Goal: Obtain resource: Download file/media

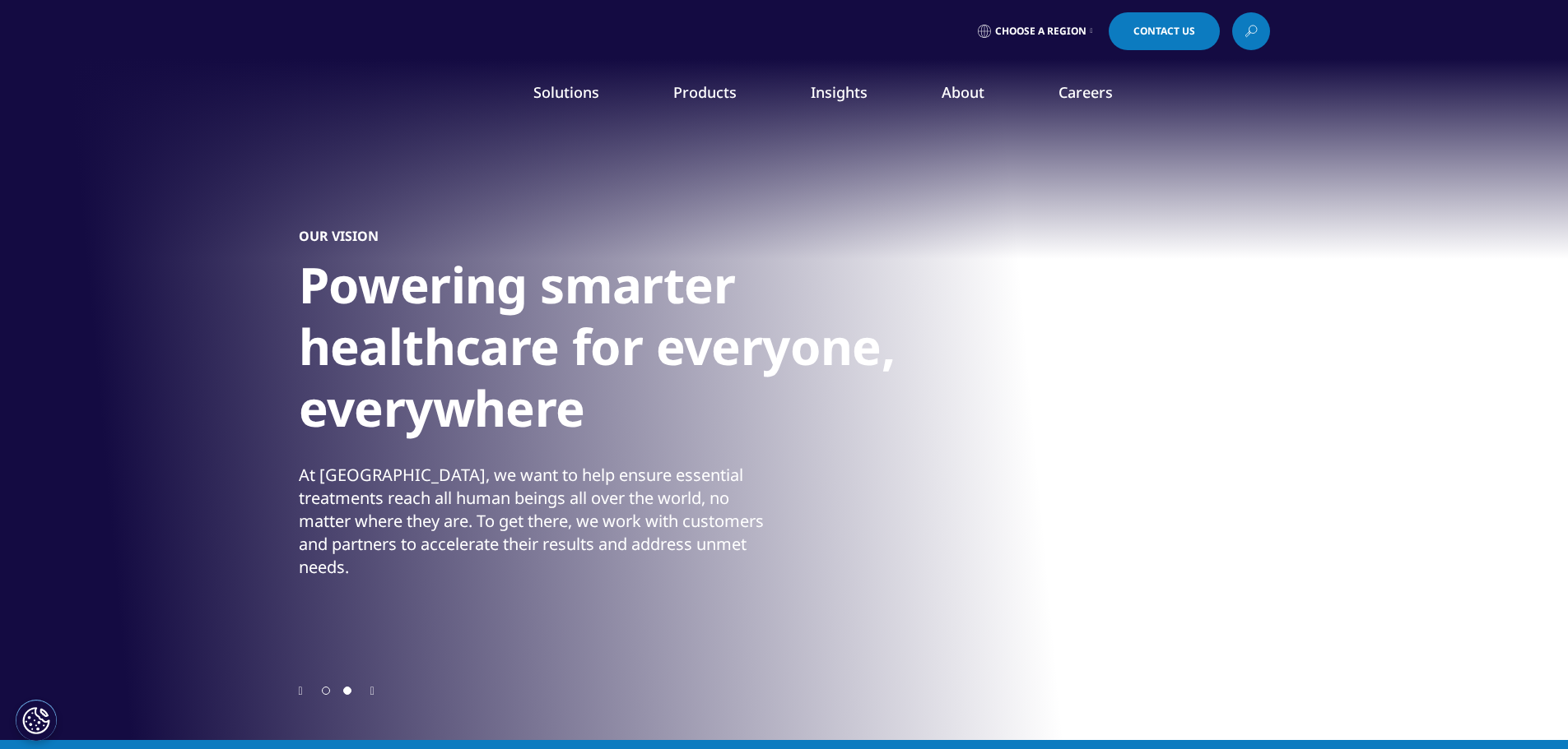
drag, startPoint x: 992, startPoint y: 476, endPoint x: 1028, endPoint y: 487, distance: 37.6
click at [992, 476] on link "REAL WORLD EVIDENCE OVERVIEW" at bounding box center [930, 471] width 250 height 43
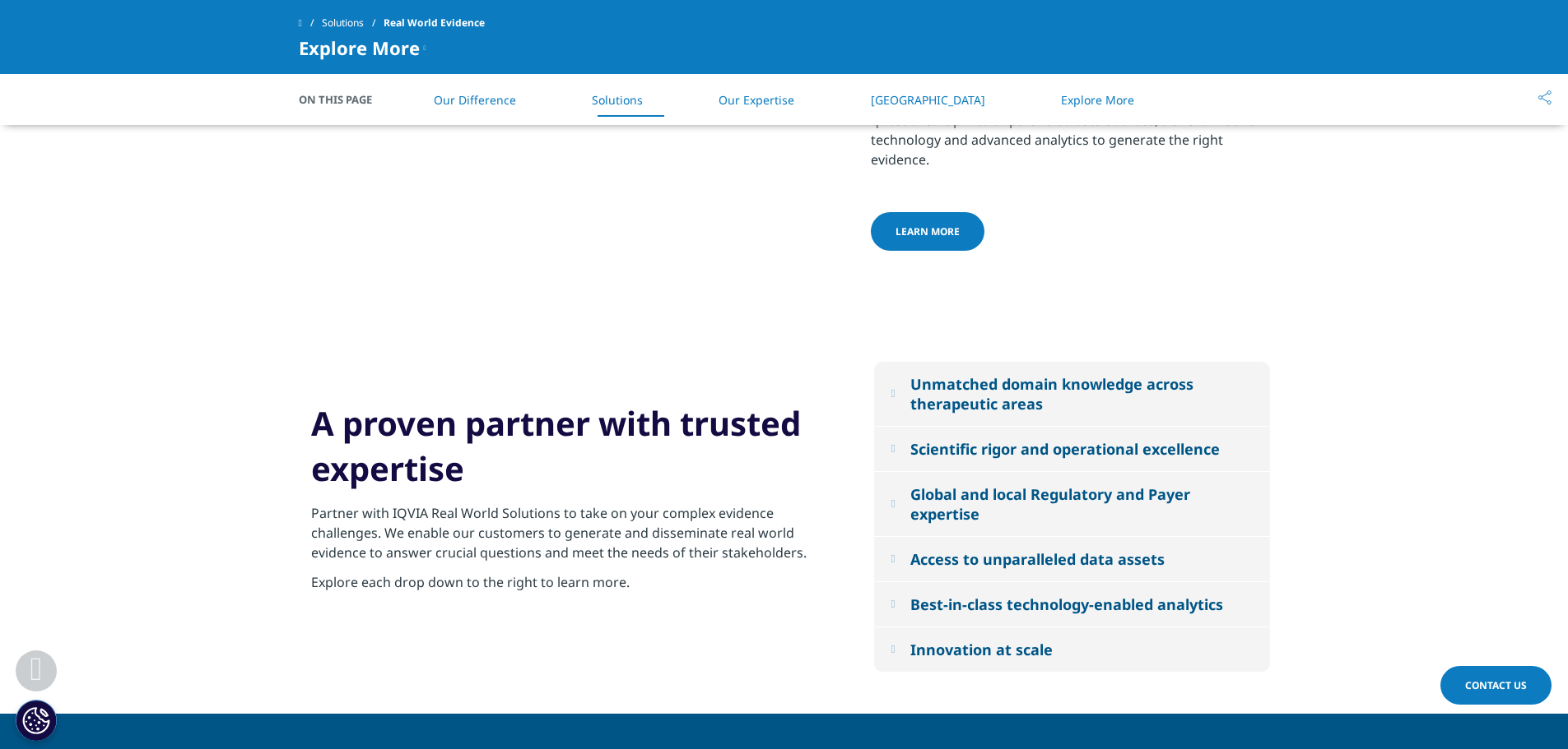
scroll to position [1563, 0]
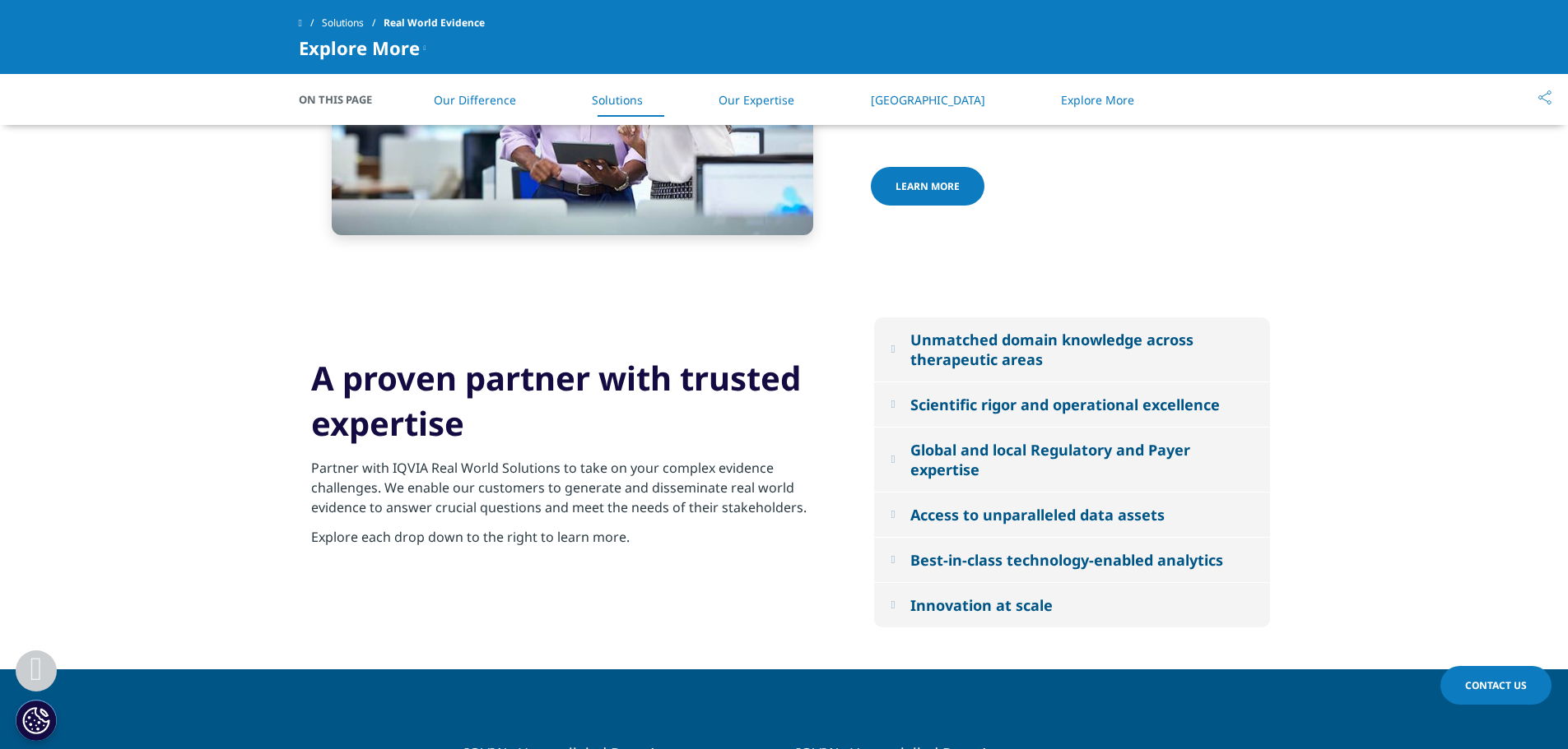
click at [887, 338] on button "Unmatched domain knowledge across therapeutic areas" at bounding box center [1072, 349] width 396 height 64
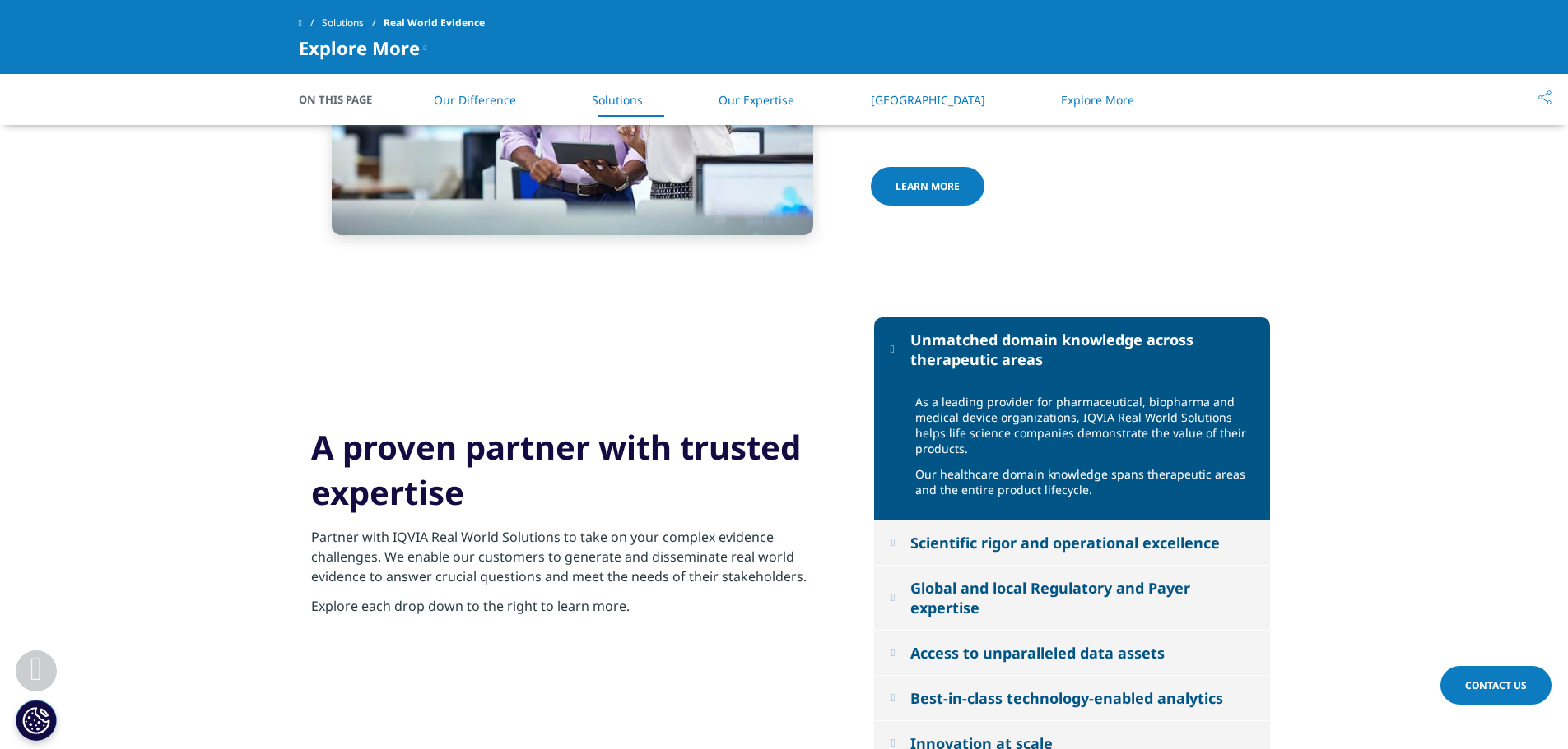
click at [1036, 540] on div "Scientific rigor and operational excellence" at bounding box center [1065, 543] width 309 height 20
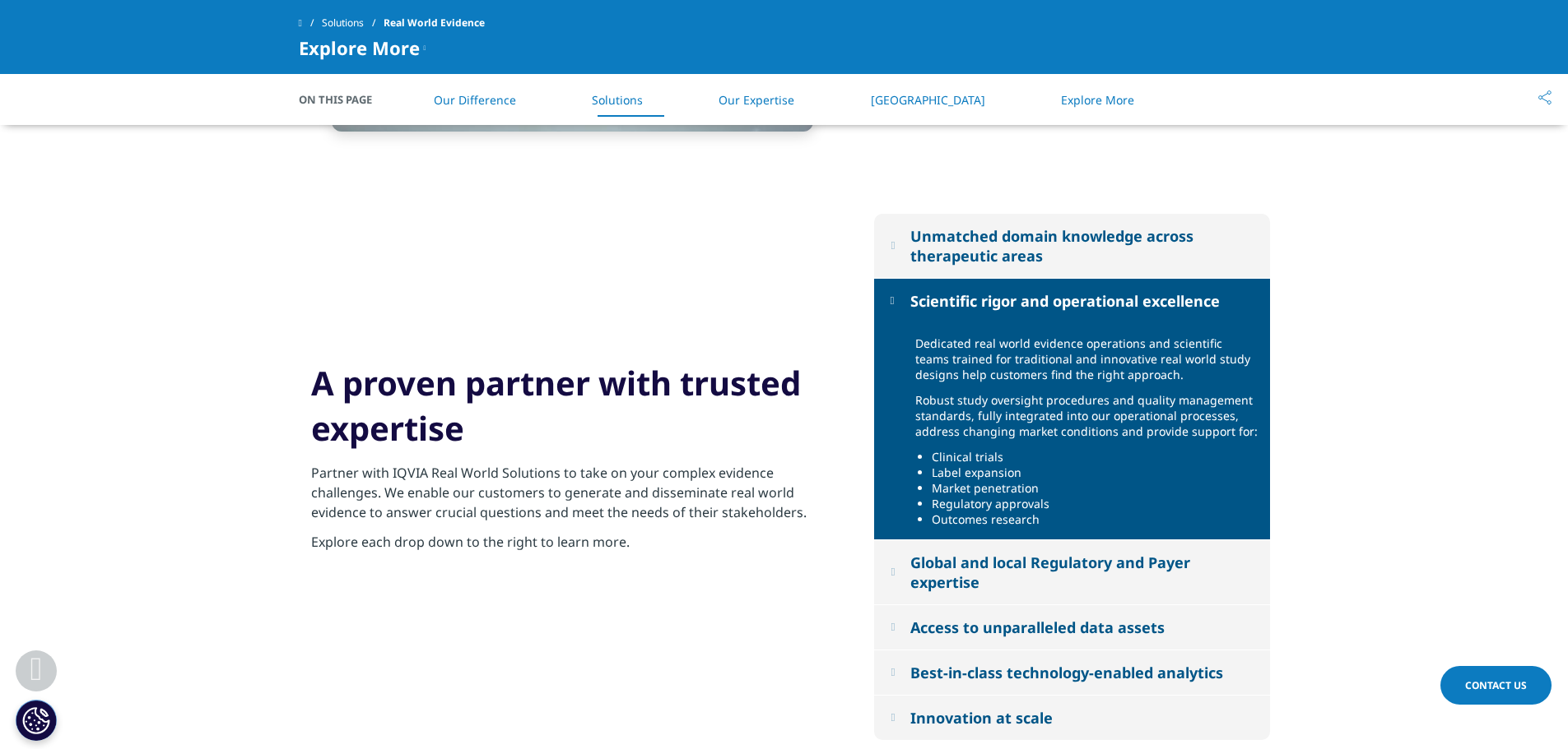
scroll to position [1727, 0]
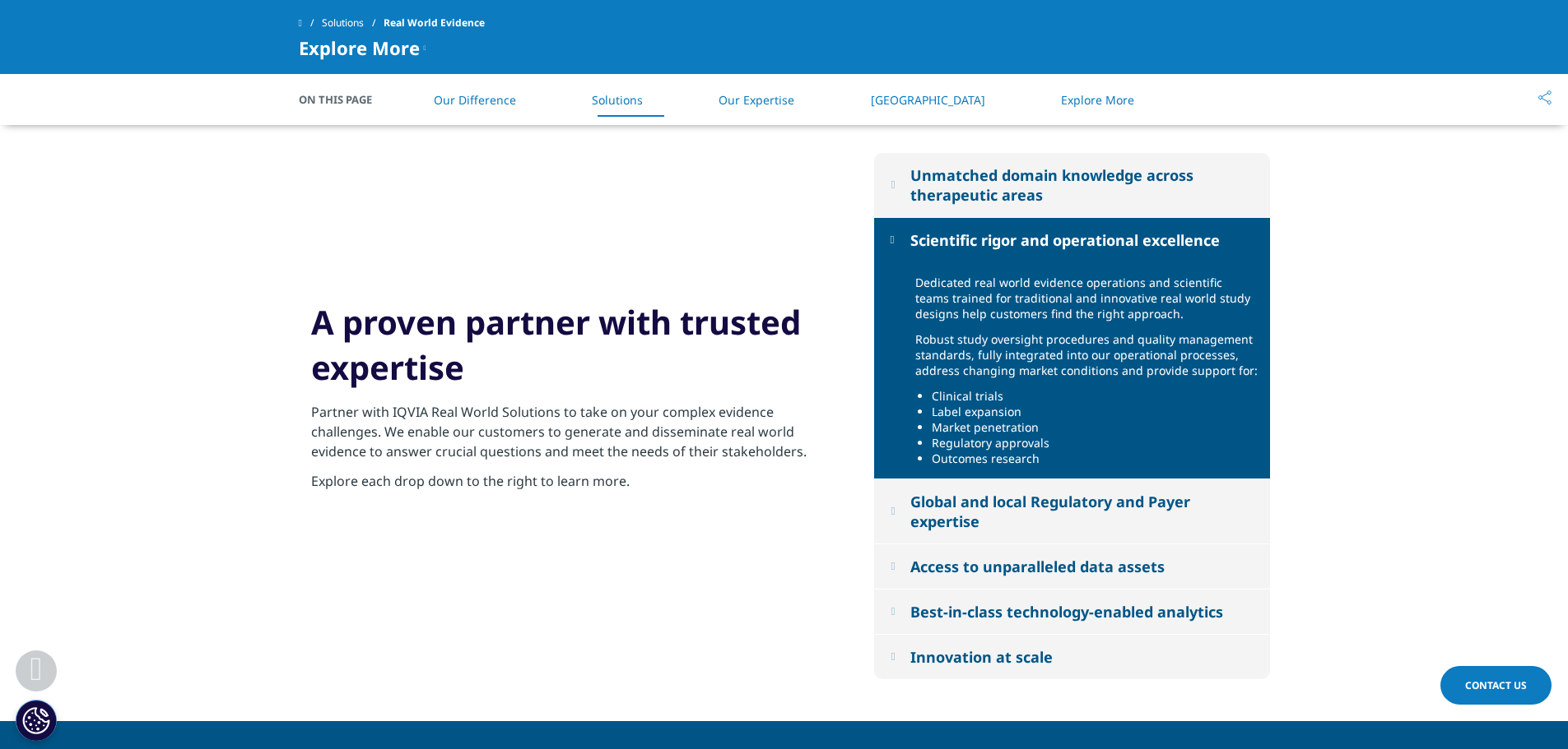
click at [1043, 565] on div "Access to unparalleled data assets" at bounding box center [1037, 567] width 255 height 20
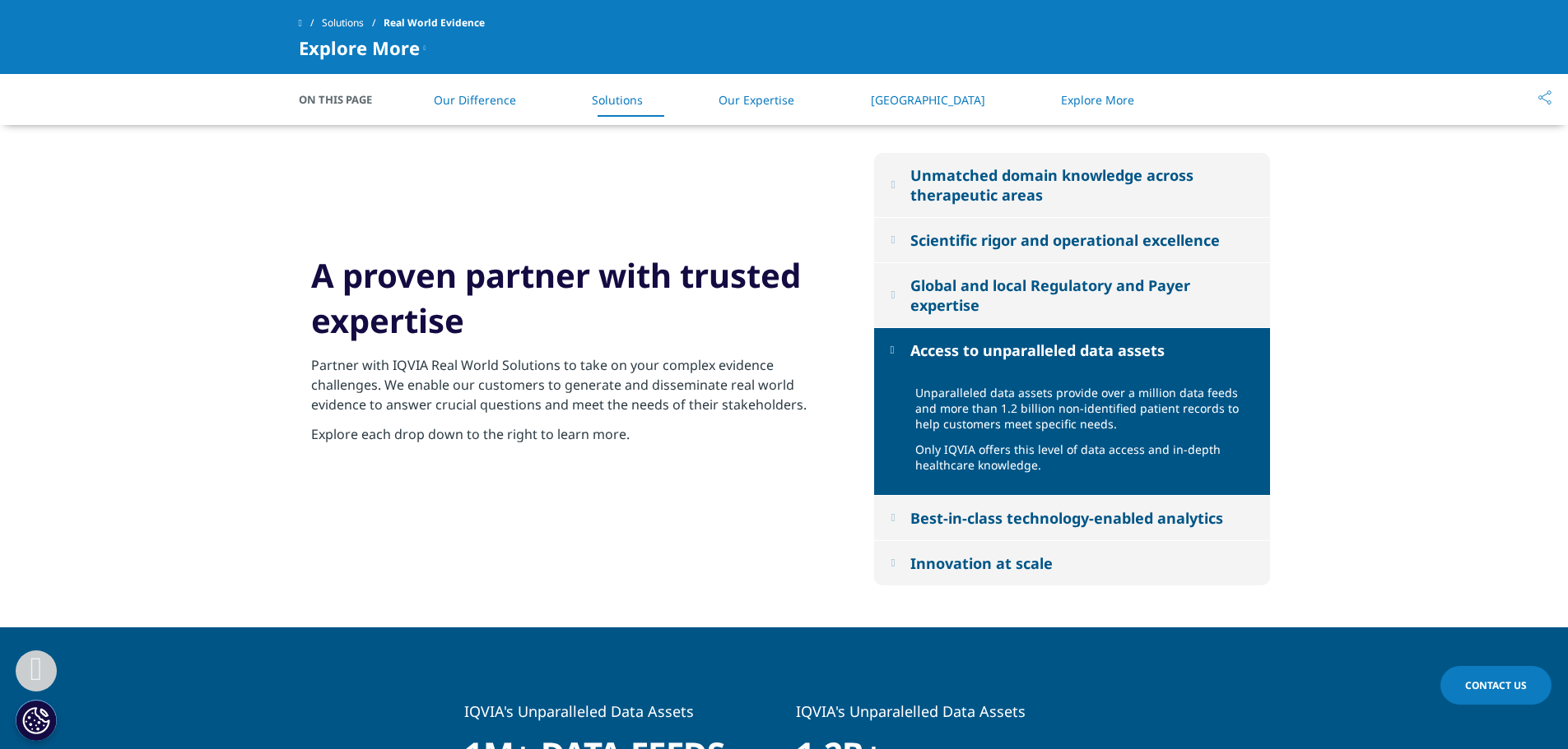
click at [1043, 525] on div "Best-in-class technology-enabled analytics" at bounding box center [1066, 518] width 313 height 20
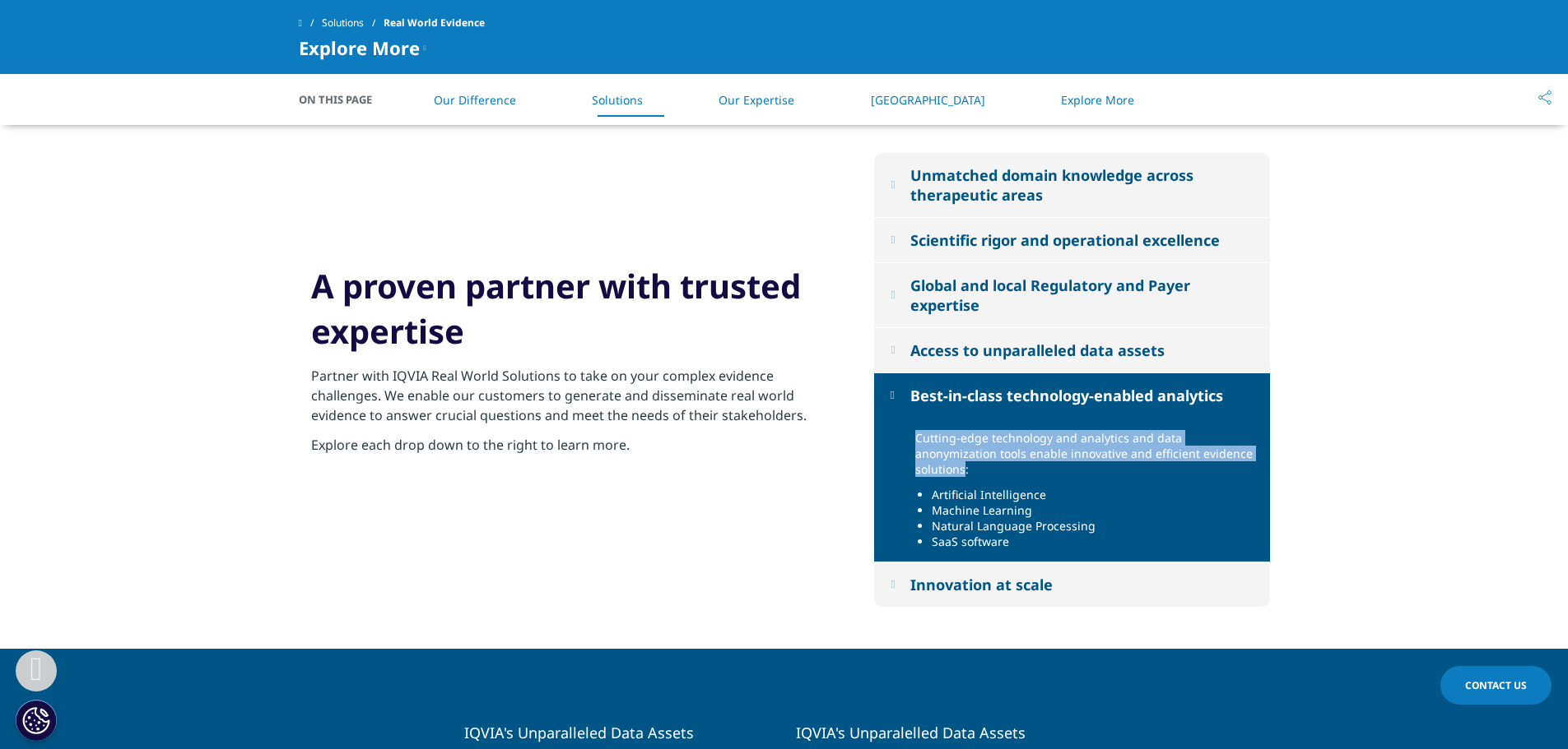
drag, startPoint x: 915, startPoint y: 435, endPoint x: 1211, endPoint y: 460, distance: 297.1
click at [1211, 460] on p "Cutting-edge technology and analytics and data anonymization tools enable innov…" at bounding box center [1086, 458] width 343 height 57
copy p "Cutting-edge technology and analytics and data anonymization tools enable innov…"
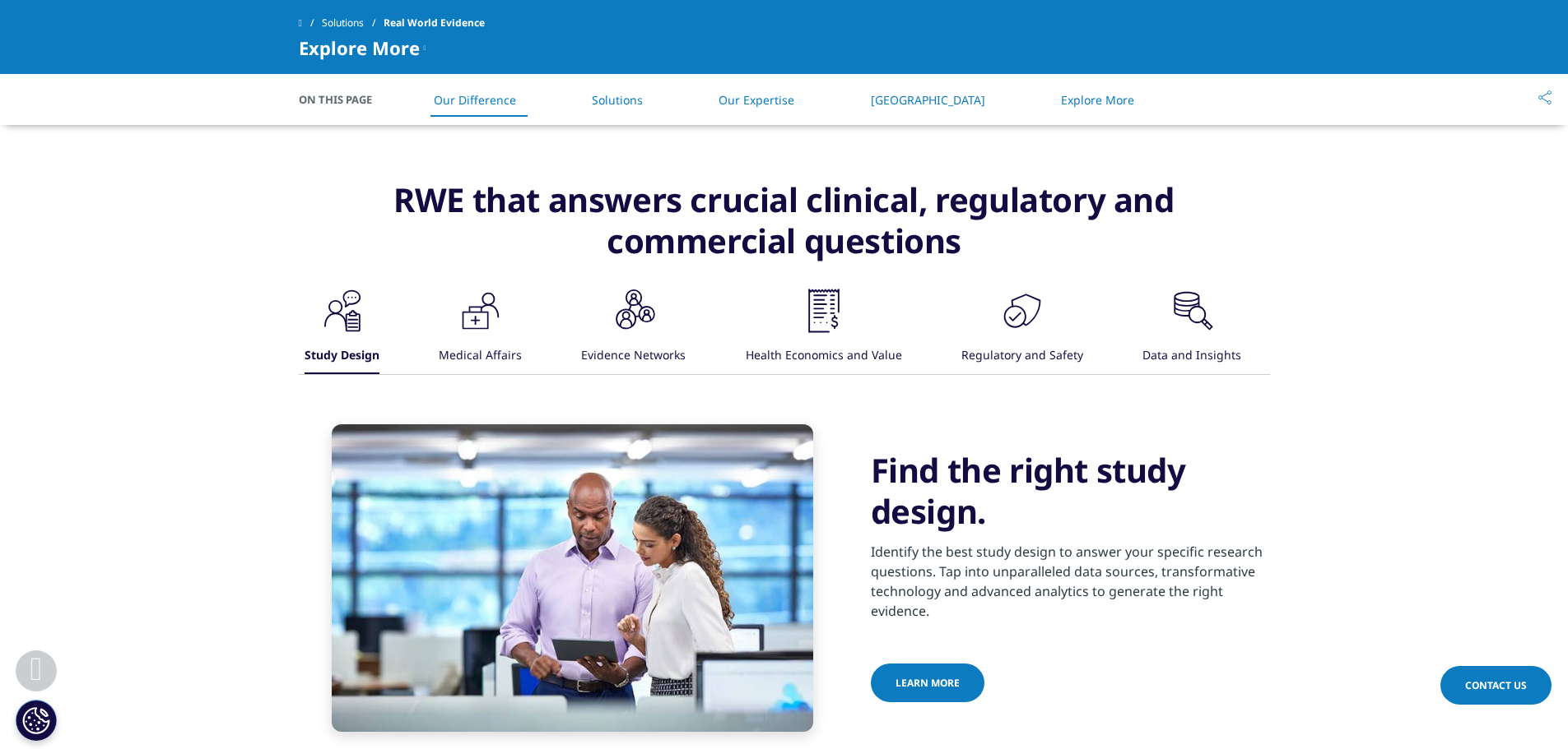
scroll to position [1069, 0]
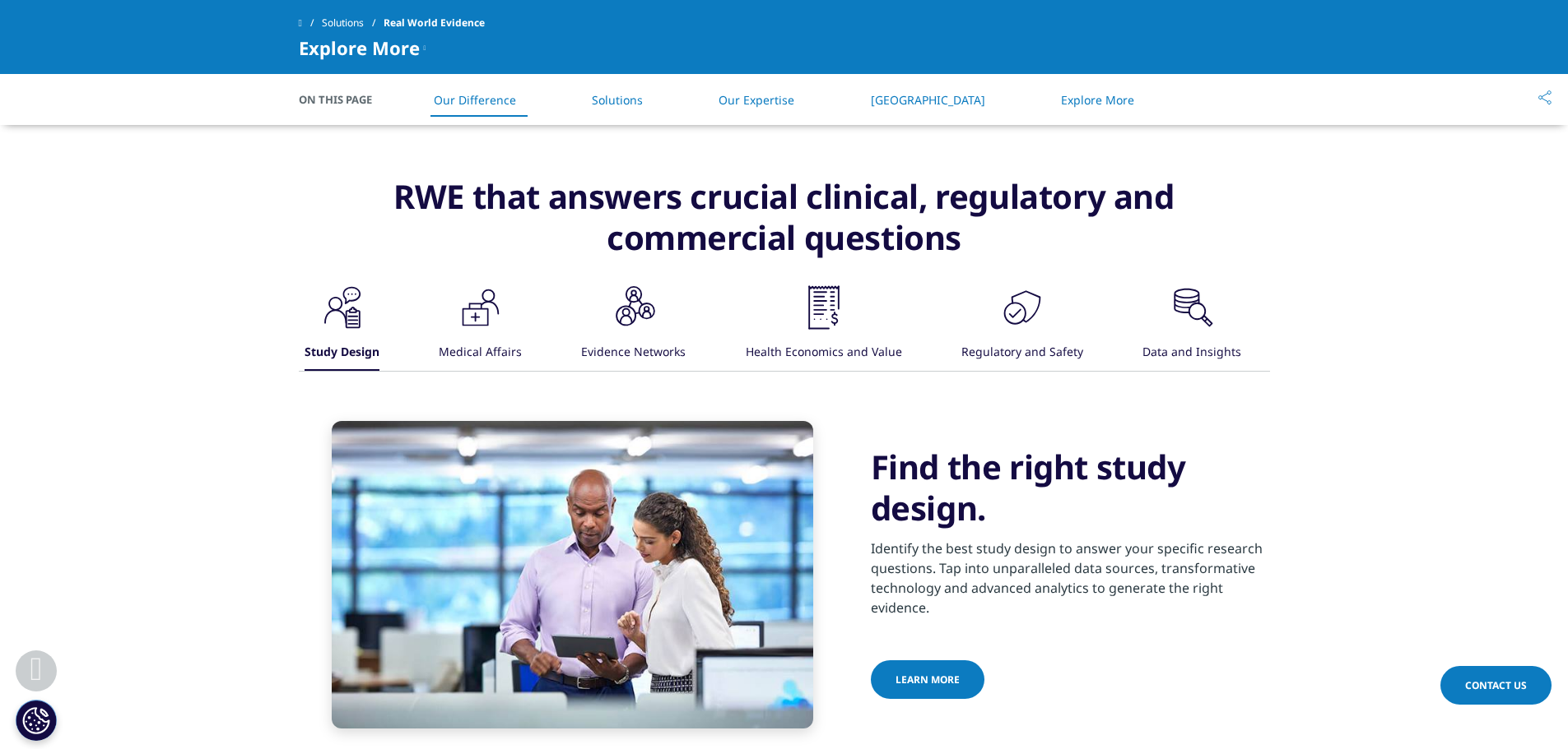
drag, startPoint x: 490, startPoint y: 319, endPoint x: 593, endPoint y: 456, distance: 171.4
click at [488, 319] on icon at bounding box center [475, 316] width 27 height 17
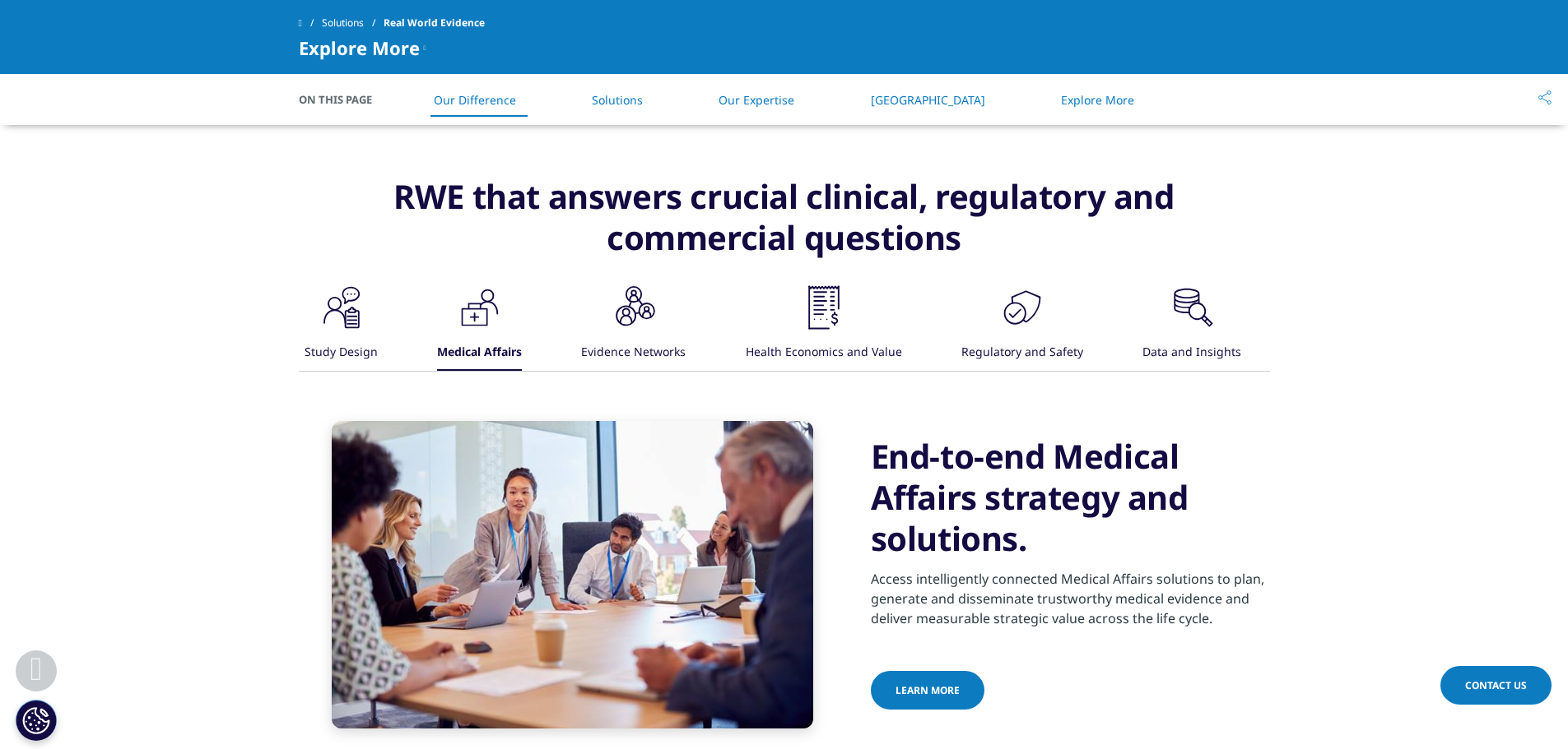
click at [1195, 319] on icon at bounding box center [1197, 310] width 17 height 17
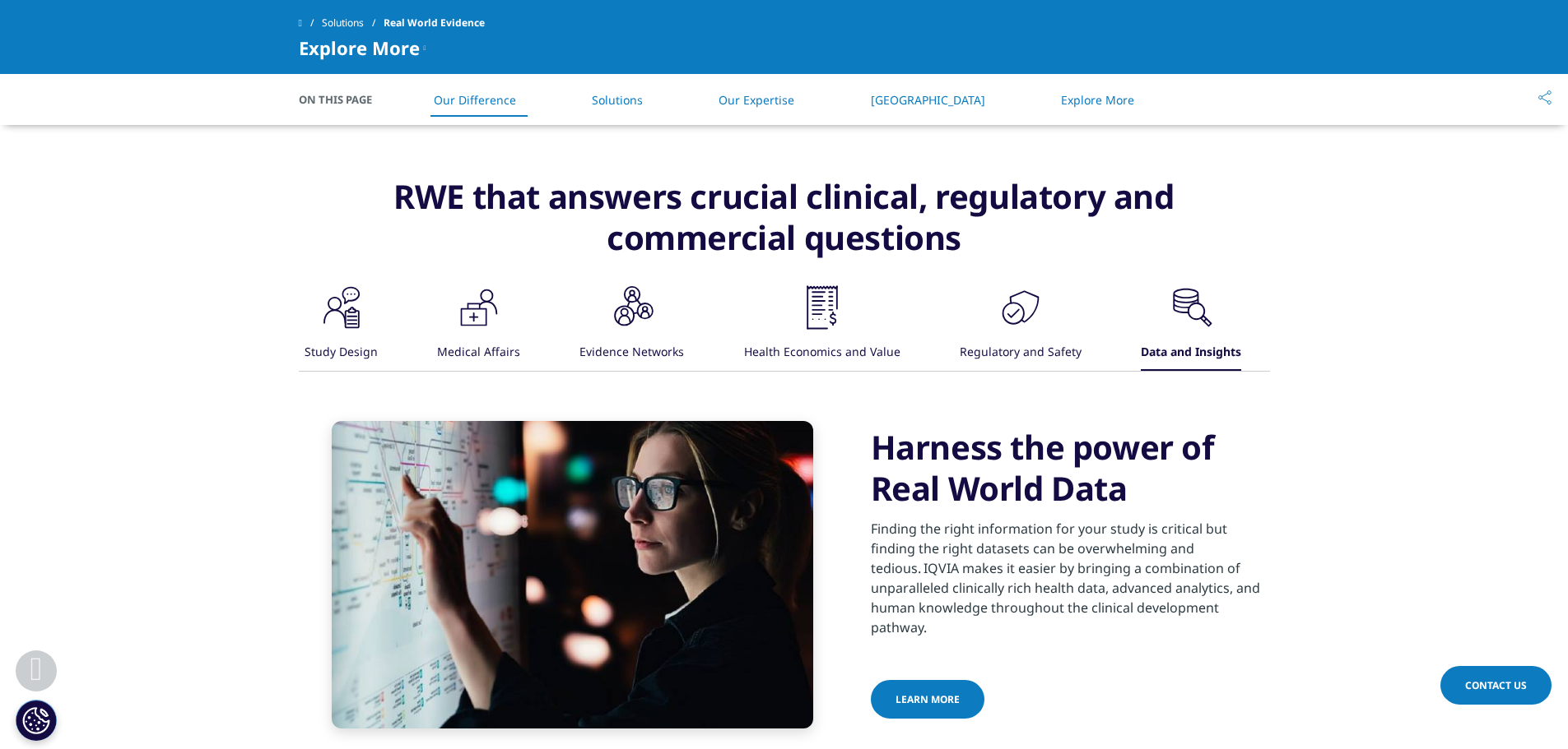
click at [1051, 354] on div "Regulatory and Safety" at bounding box center [1021, 353] width 121 height 36
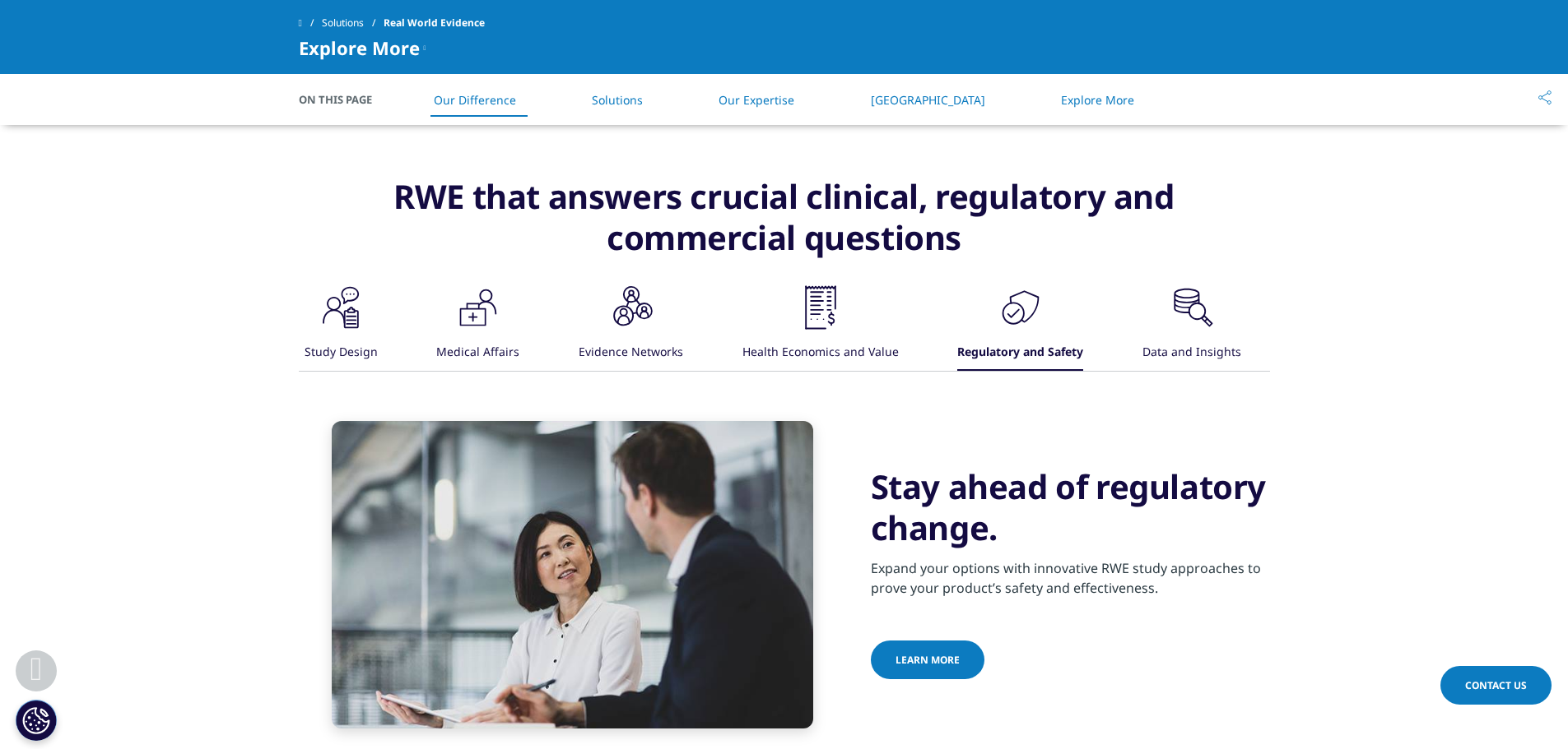
click at [1173, 342] on div "Data and Insights" at bounding box center [1191, 353] width 99 height 36
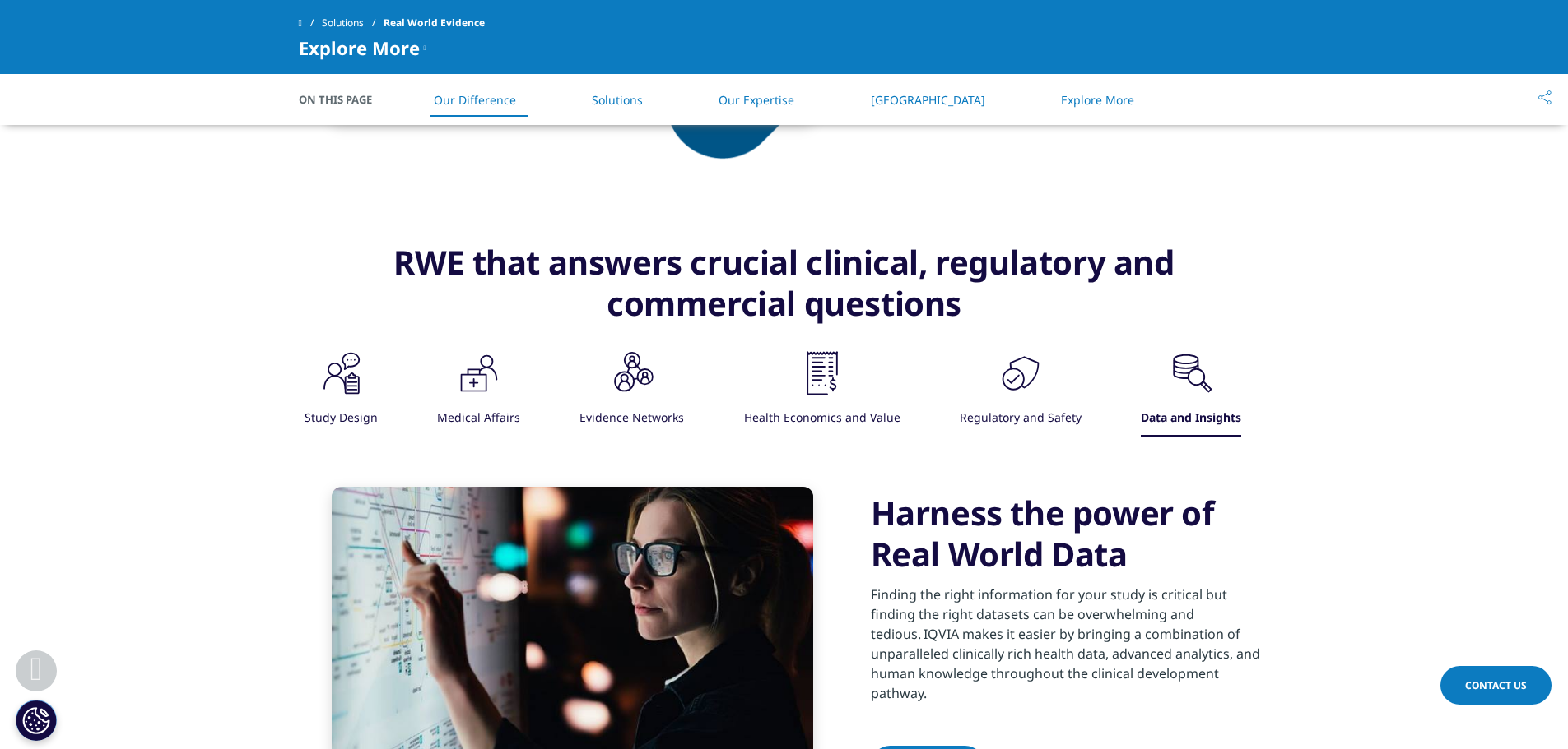
scroll to position [987, 0]
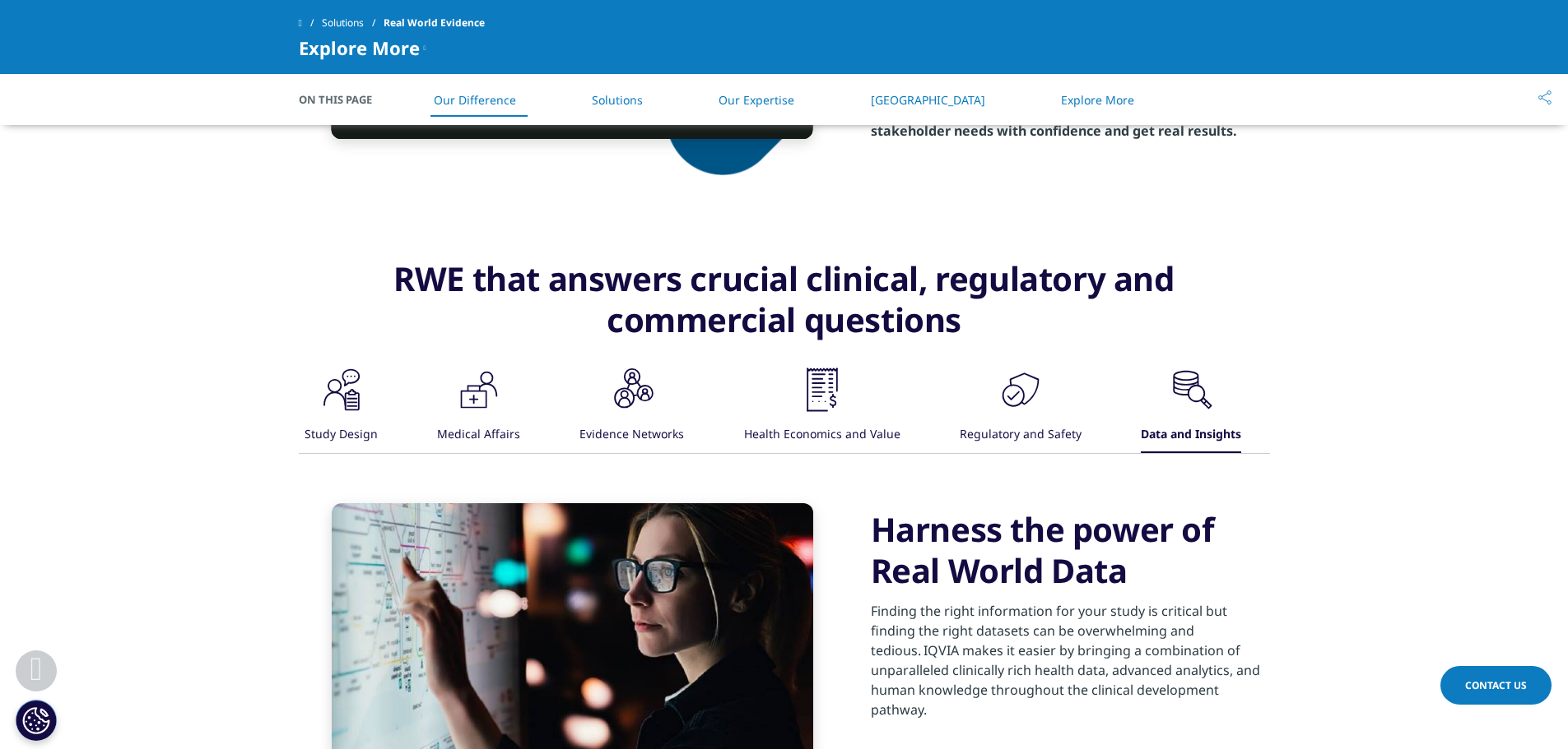
click at [822, 416] on div ".cls-1{fill:#231f20;}" at bounding box center [822, 391] width 49 height 52
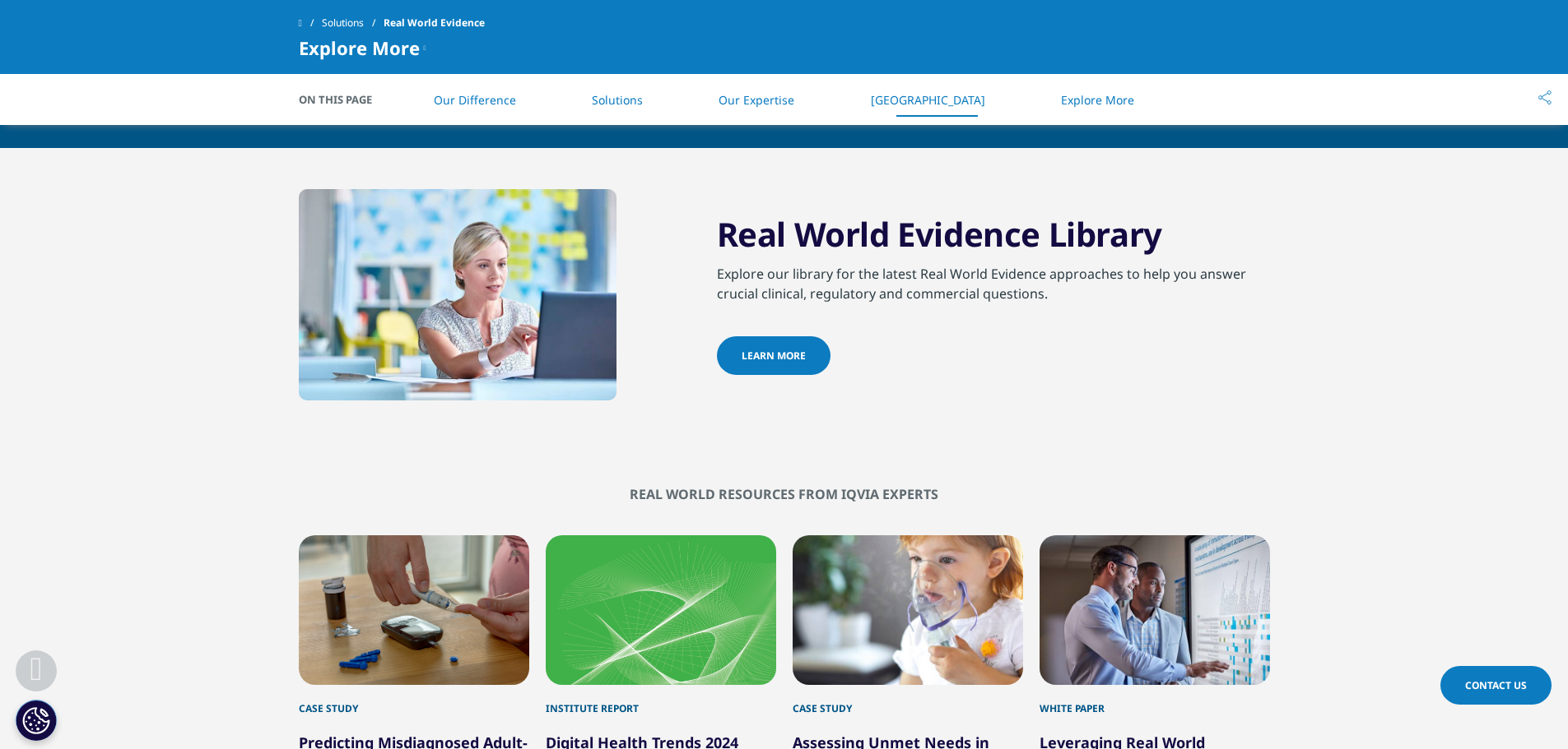
scroll to position [2550, 0]
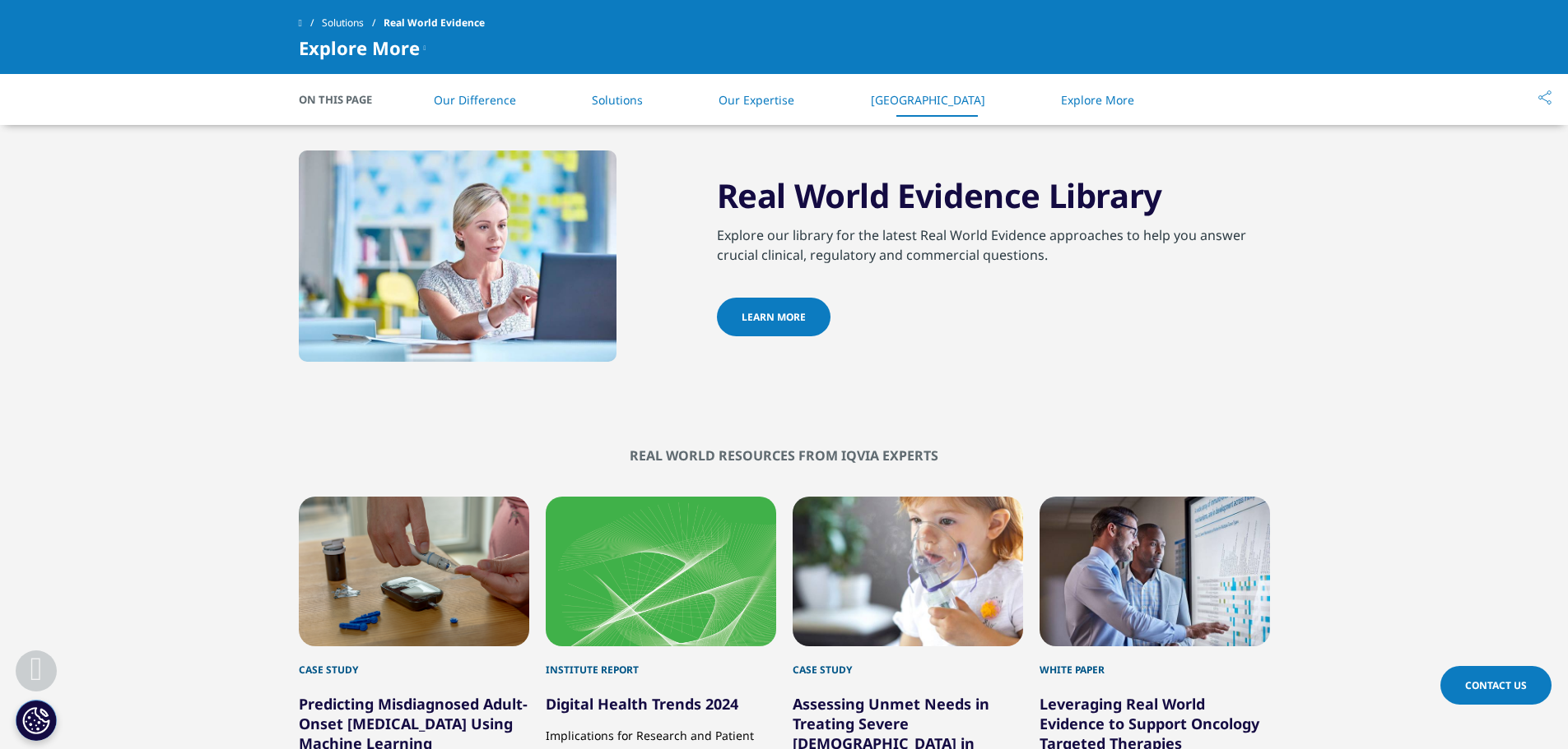
click at [801, 319] on link "Learn More" at bounding box center [774, 317] width 114 height 38
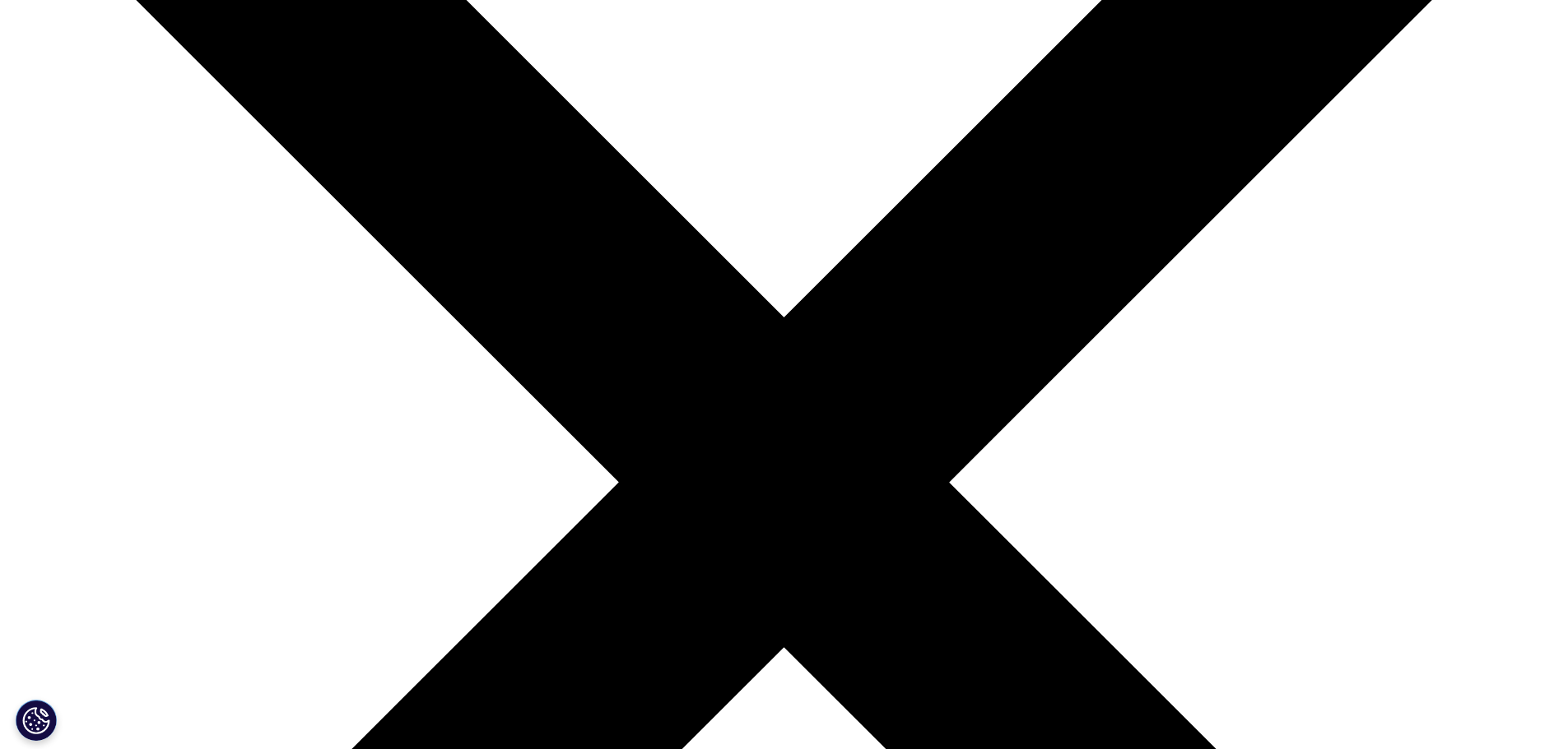
scroll to position [329, 0]
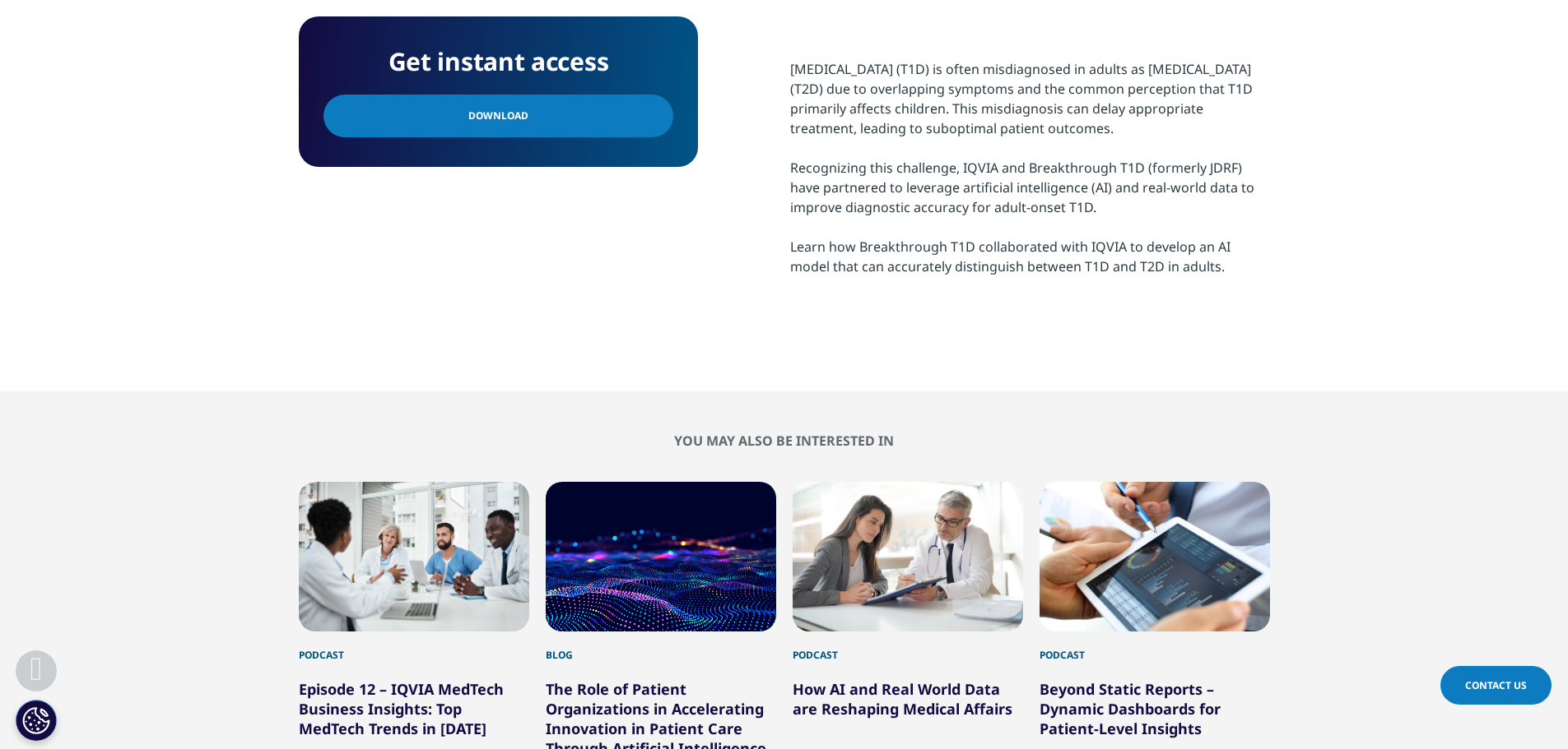
scroll to position [576, 0]
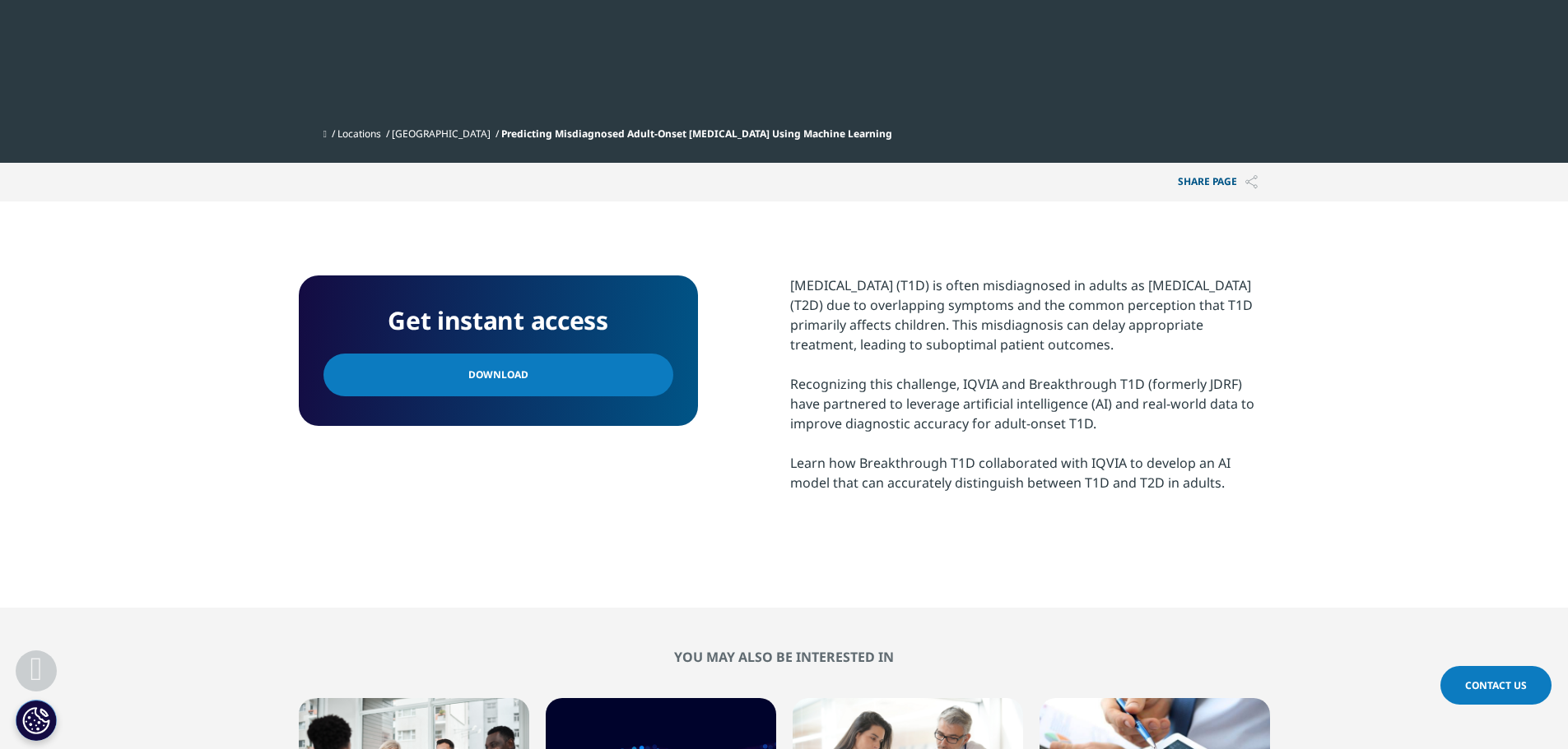
drag, startPoint x: 486, startPoint y: 353, endPoint x: 517, endPoint y: 425, distance: 78.4
click at [486, 353] on link "Download" at bounding box center [498, 374] width 349 height 42
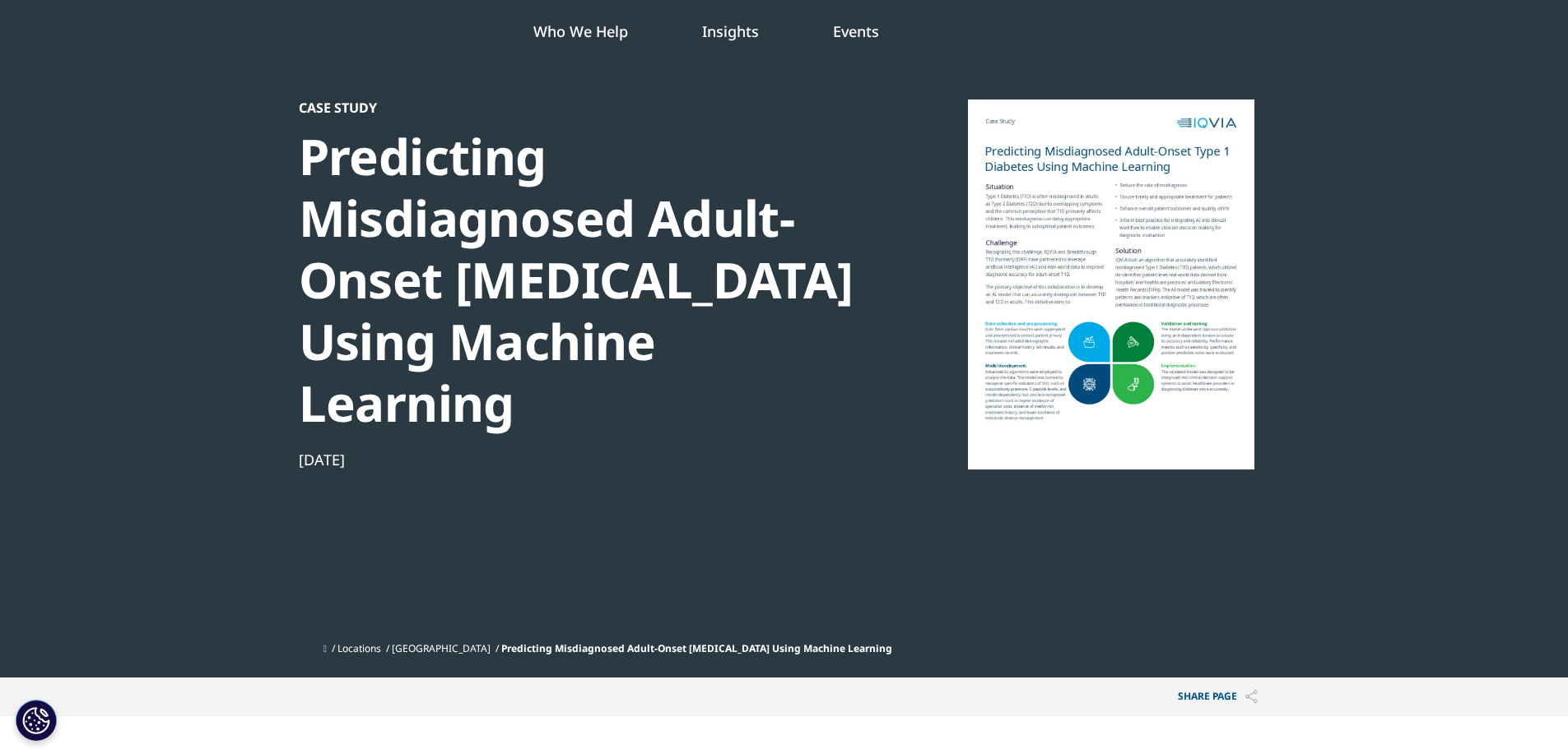
scroll to position [0, 0]
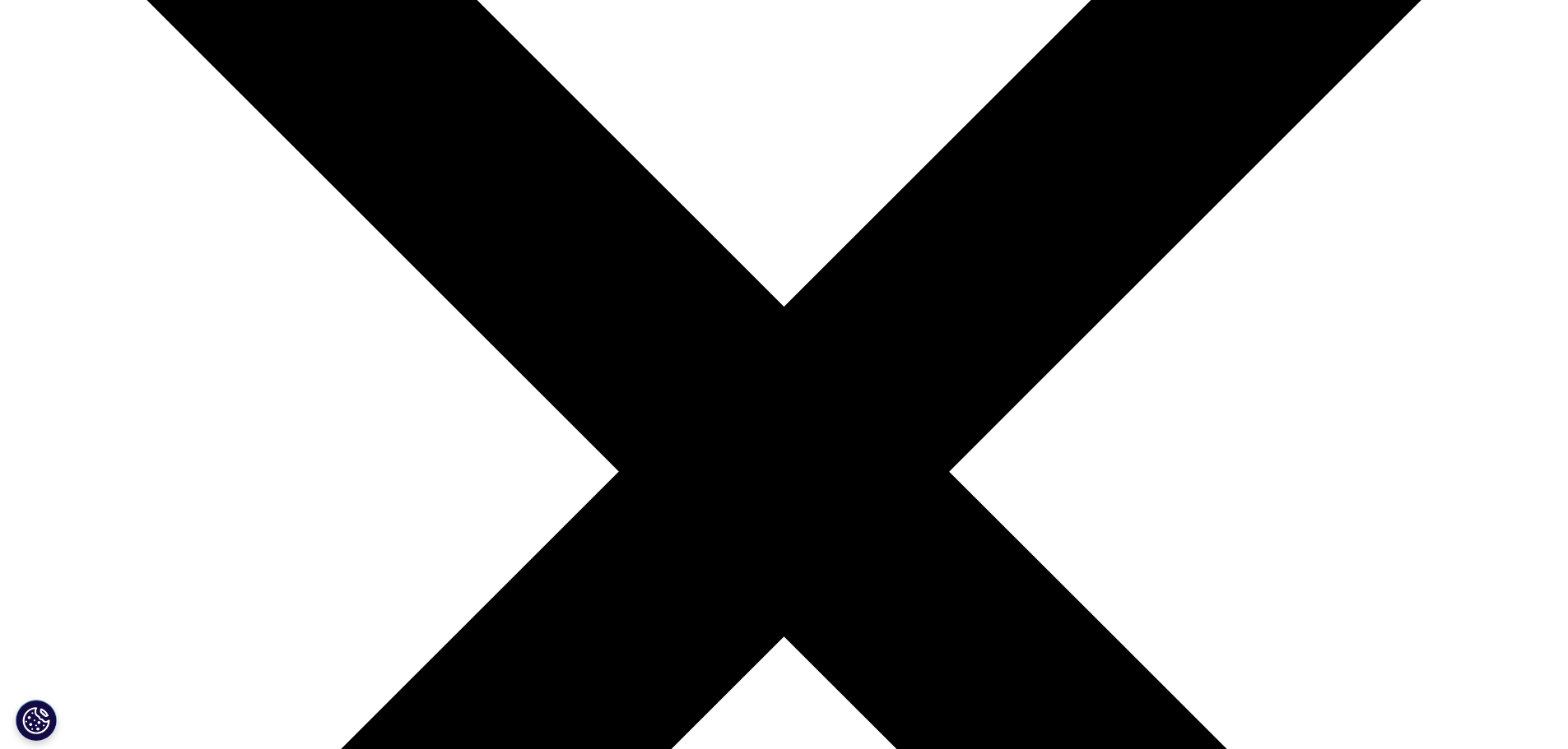
drag, startPoint x: 440, startPoint y: 99, endPoint x: 441, endPoint y: 185, distance: 86.0
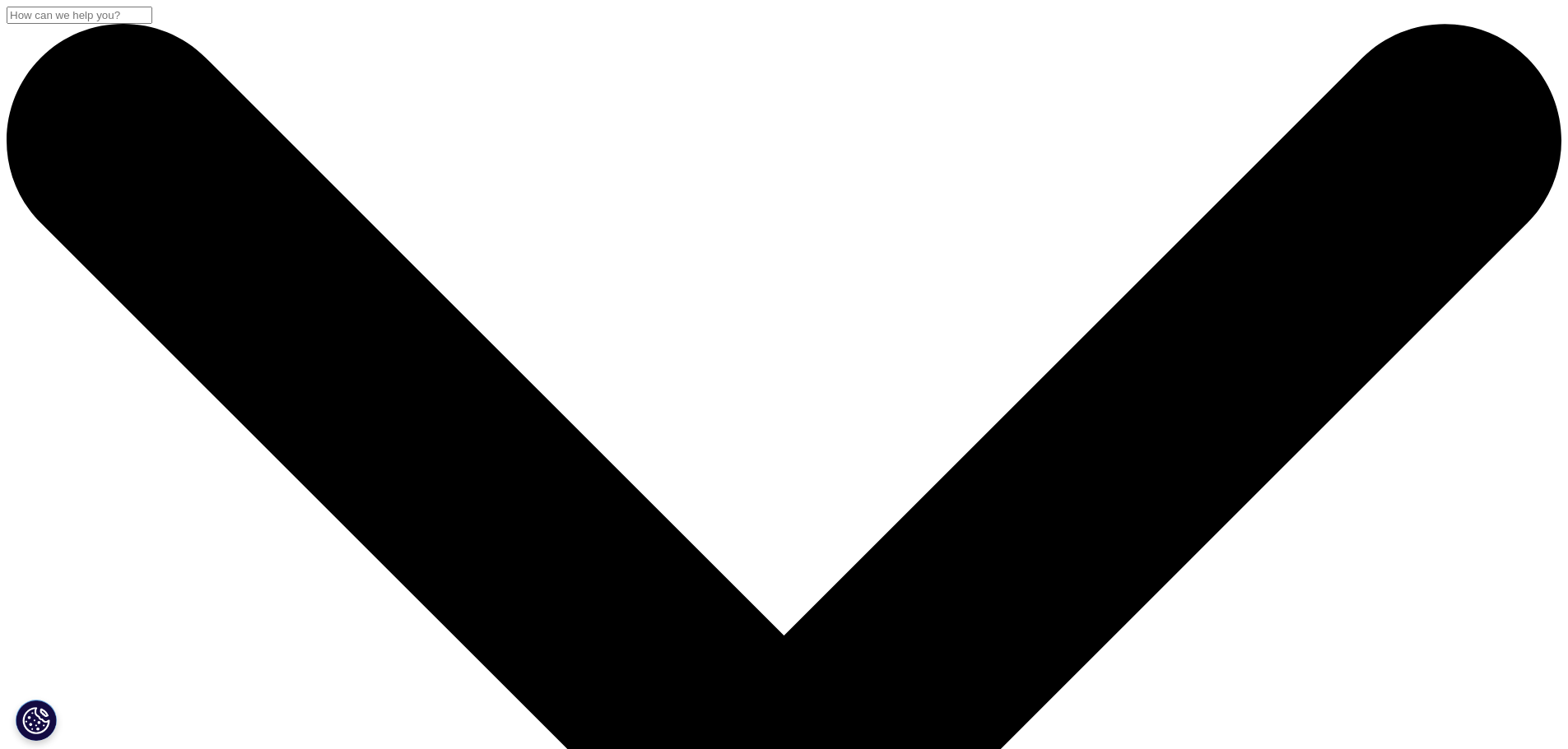
drag, startPoint x: 795, startPoint y: 478, endPoint x: 298, endPoint y: 436, distance: 498.8
copy div "We connect the latest data, AI, domain expertise and technology to help life sc…"
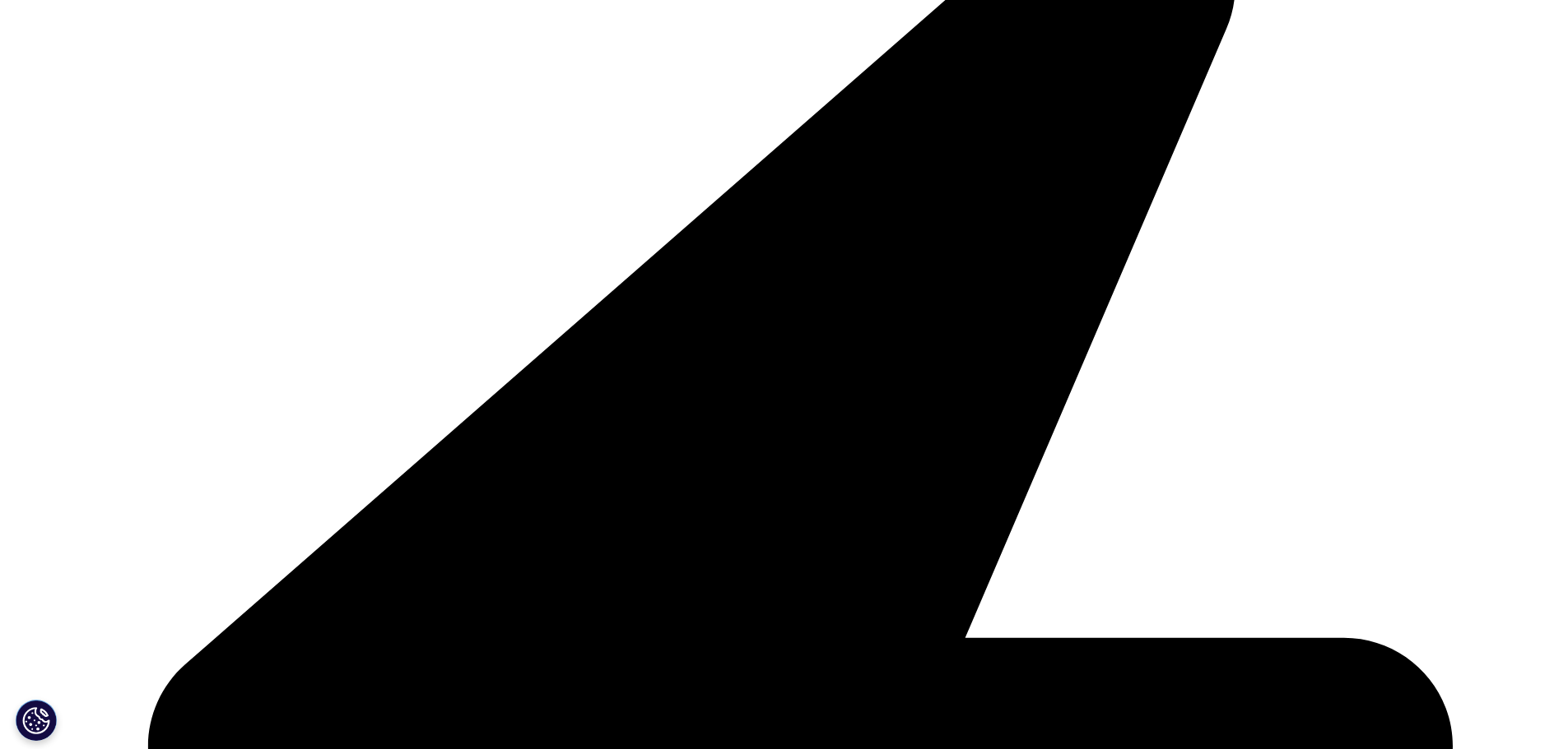
scroll to position [494, 0]
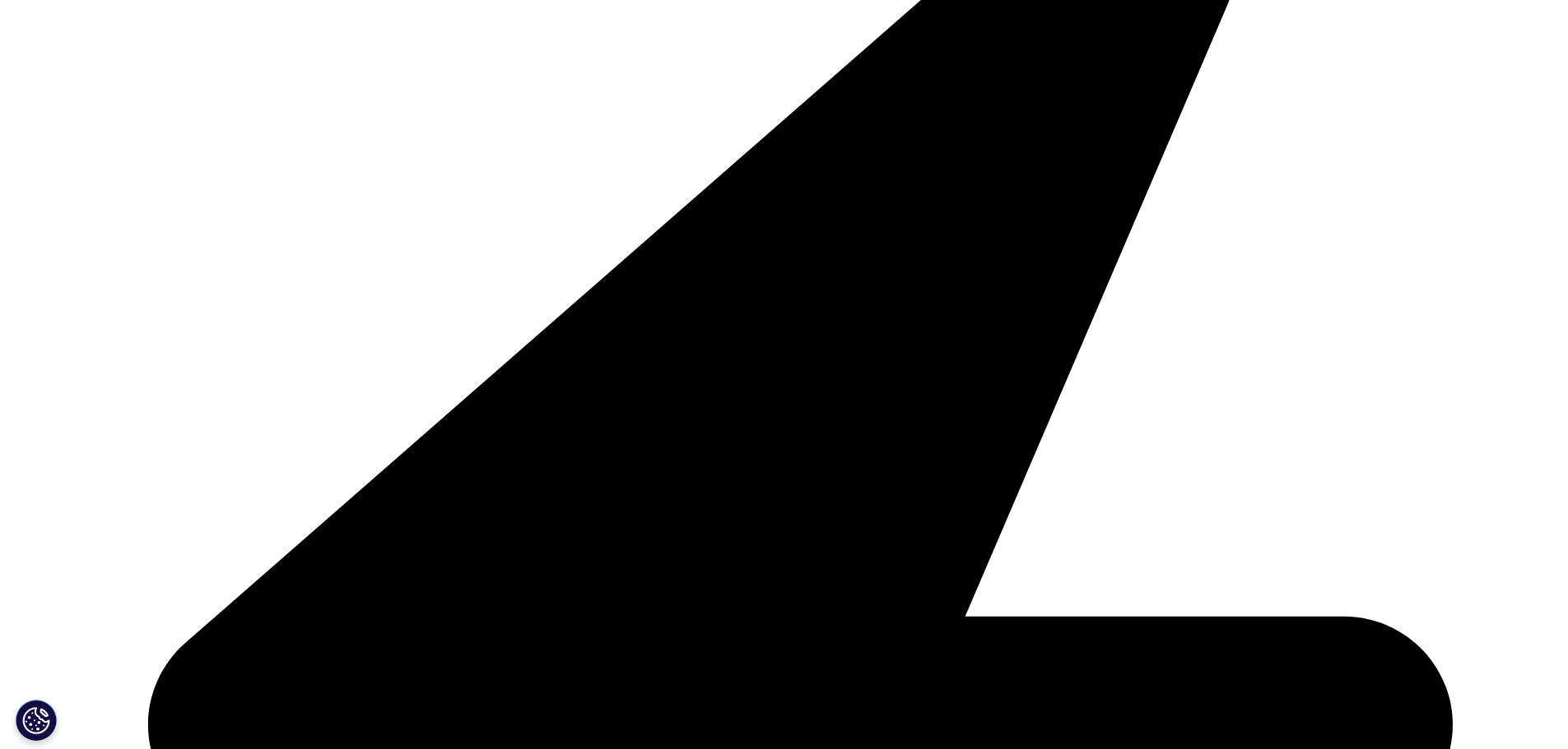
scroll to position [993, 0]
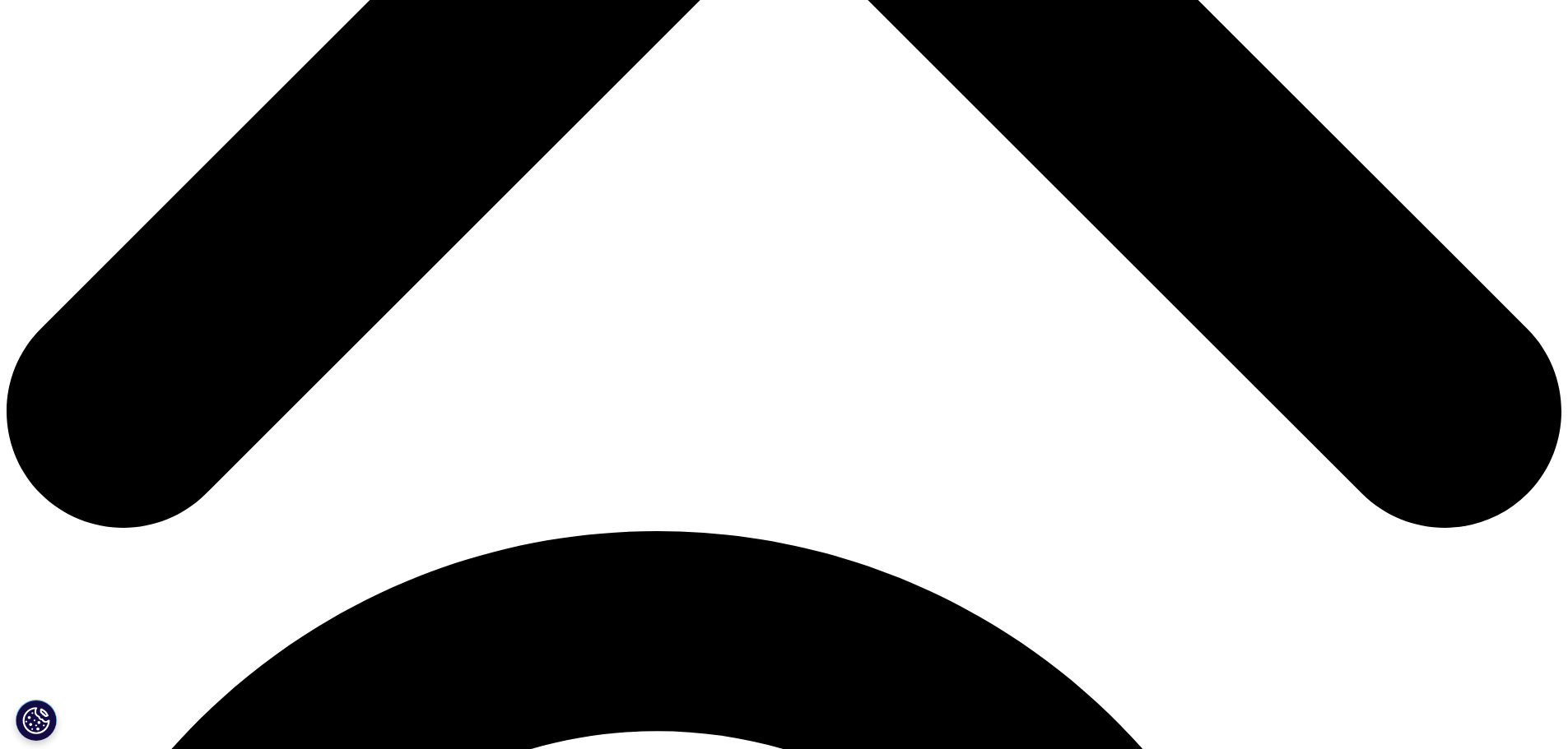
scroll to position [822, 0]
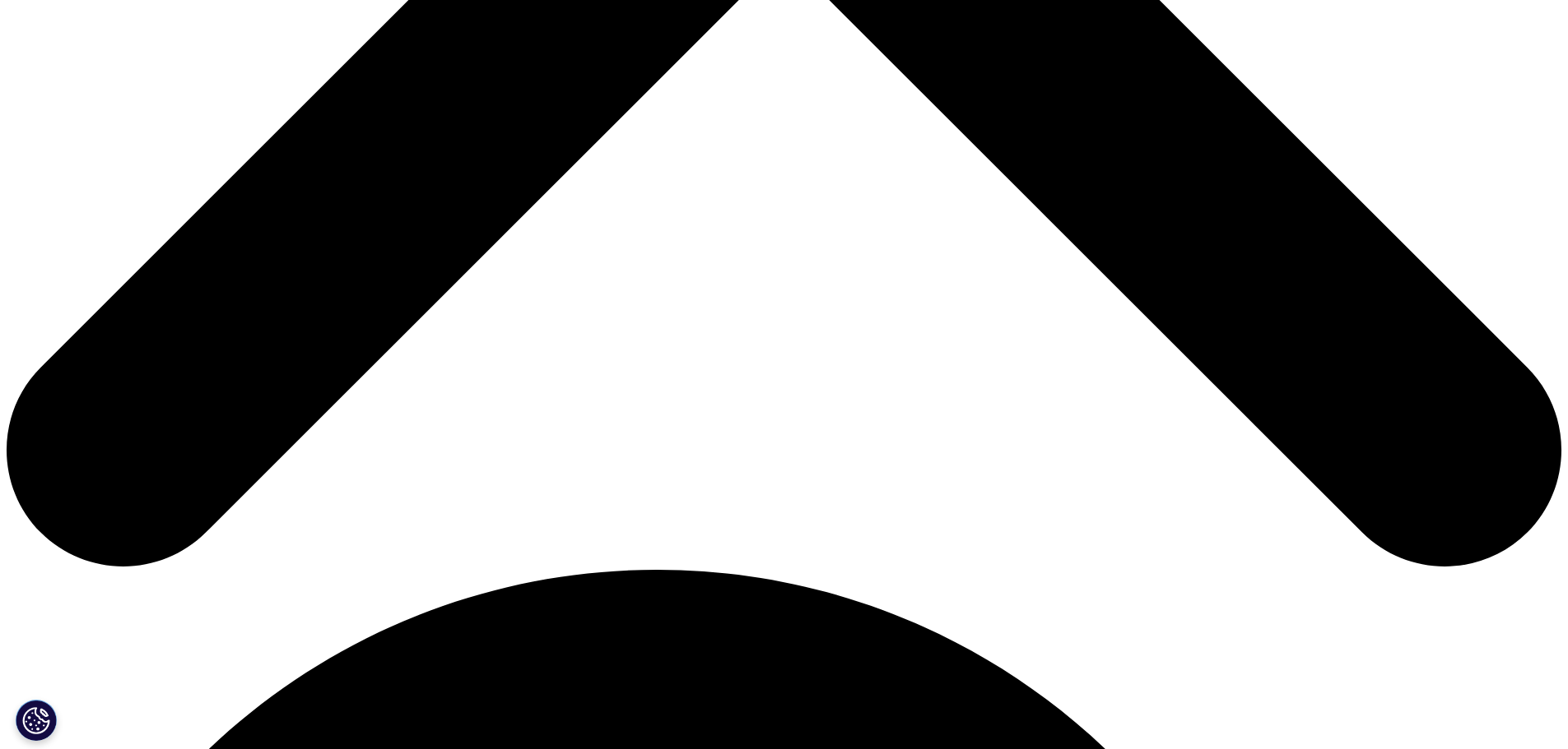
scroll to position [1151, 0]
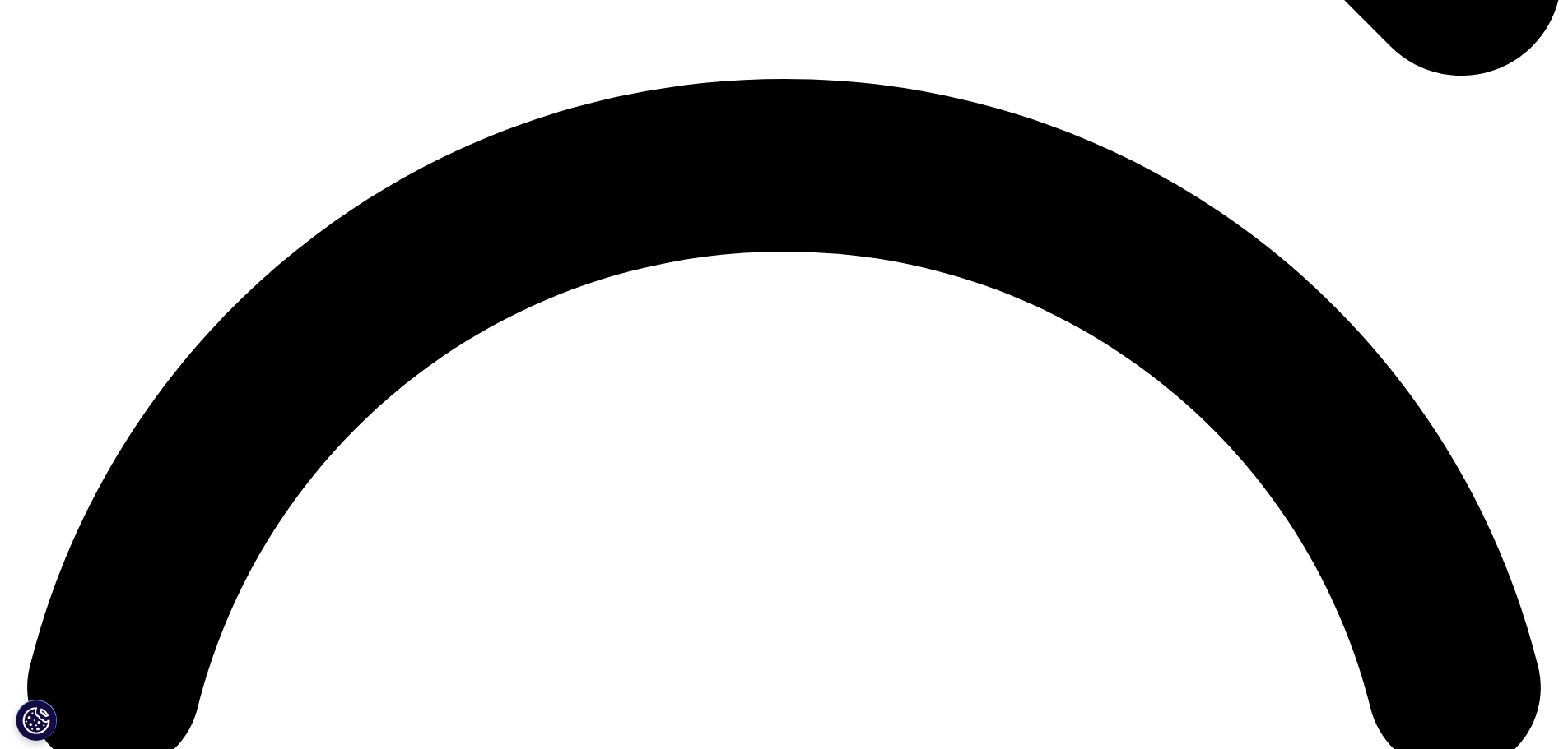
scroll to position [3126, 0]
